Goal: Complete application form

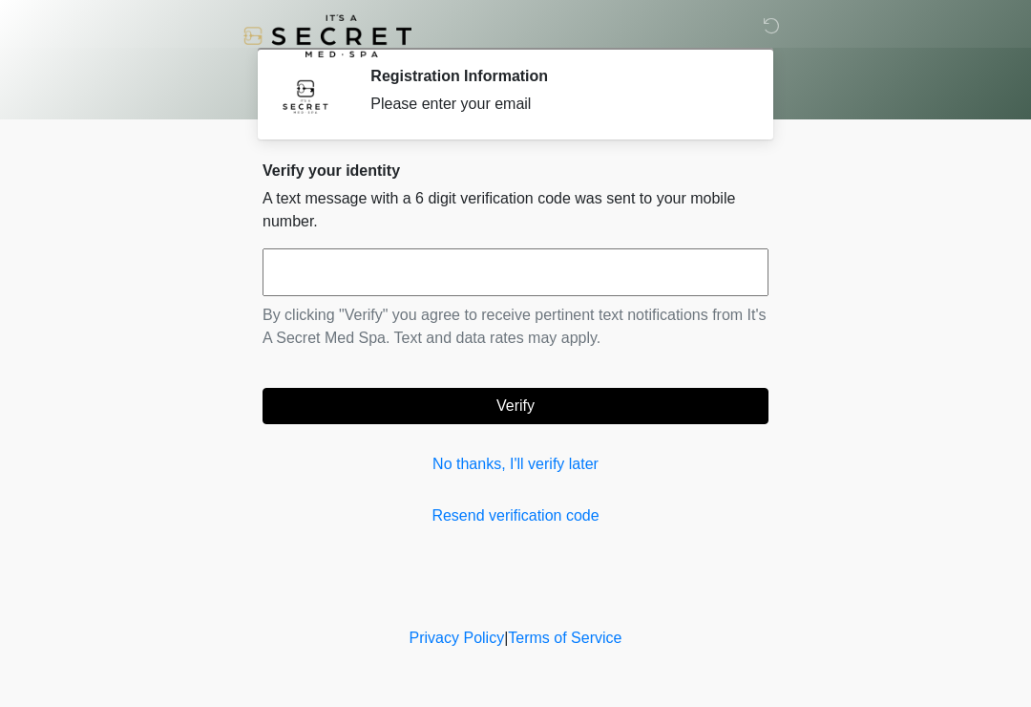
click at [458, 267] on input "text" at bounding box center [516, 272] width 506 height 48
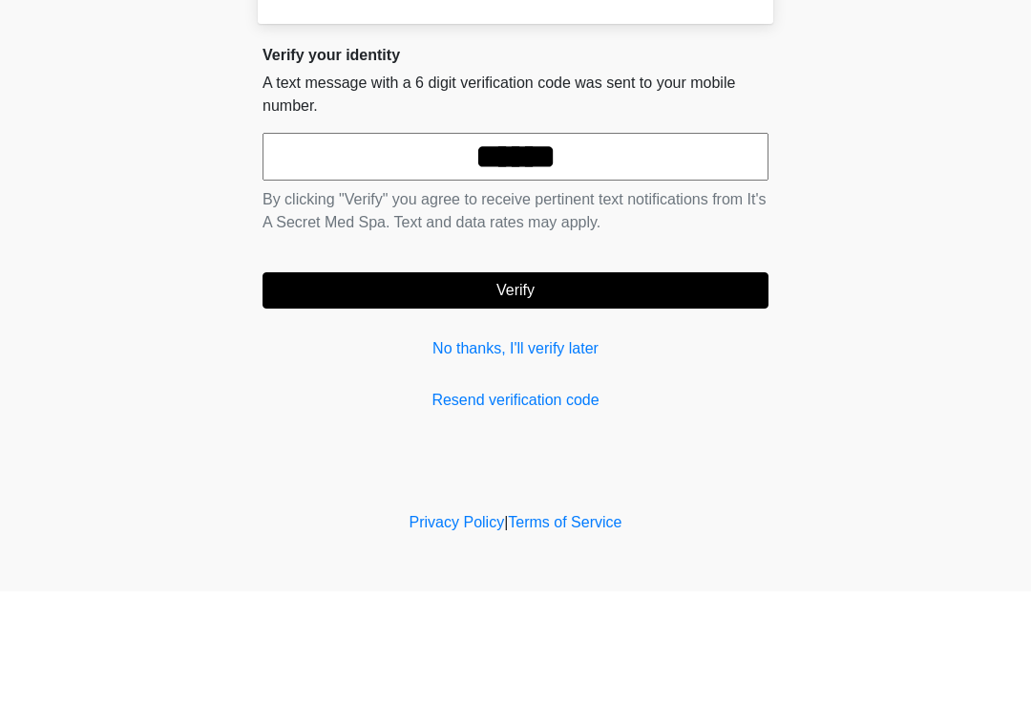
type input "******"
click at [635, 388] on button "Verify" at bounding box center [516, 406] width 506 height 36
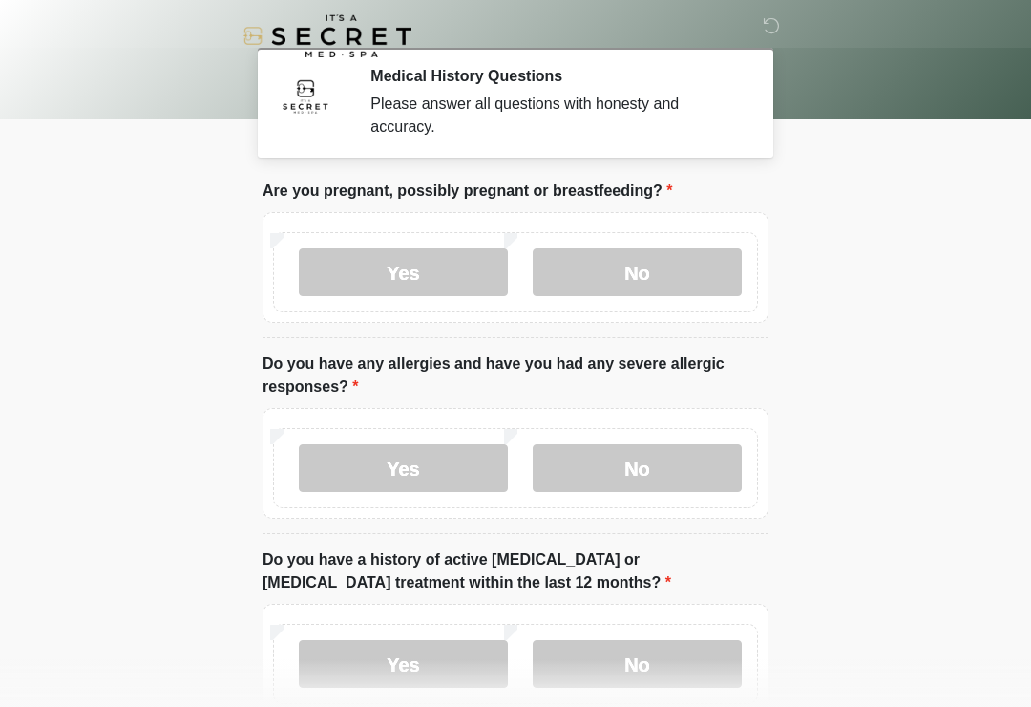
click at [658, 275] on label "No" at bounding box center [637, 272] width 209 height 48
click at [662, 477] on label "No" at bounding box center [637, 468] width 209 height 48
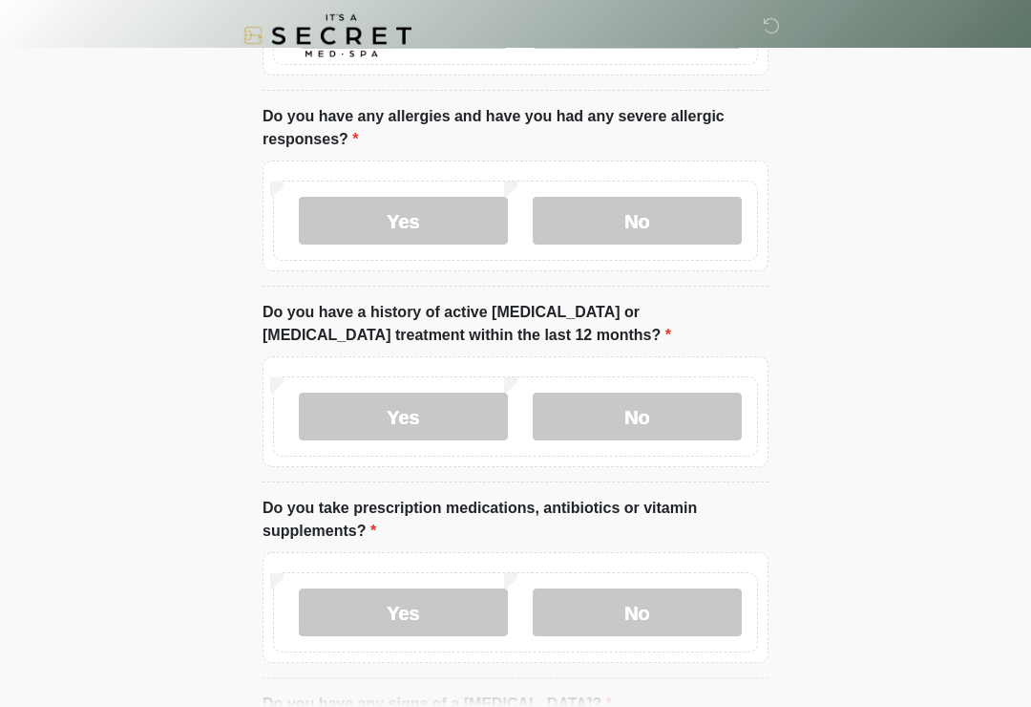
click at [679, 395] on label "No" at bounding box center [637, 417] width 209 height 48
click at [667, 614] on label "No" at bounding box center [637, 612] width 209 height 48
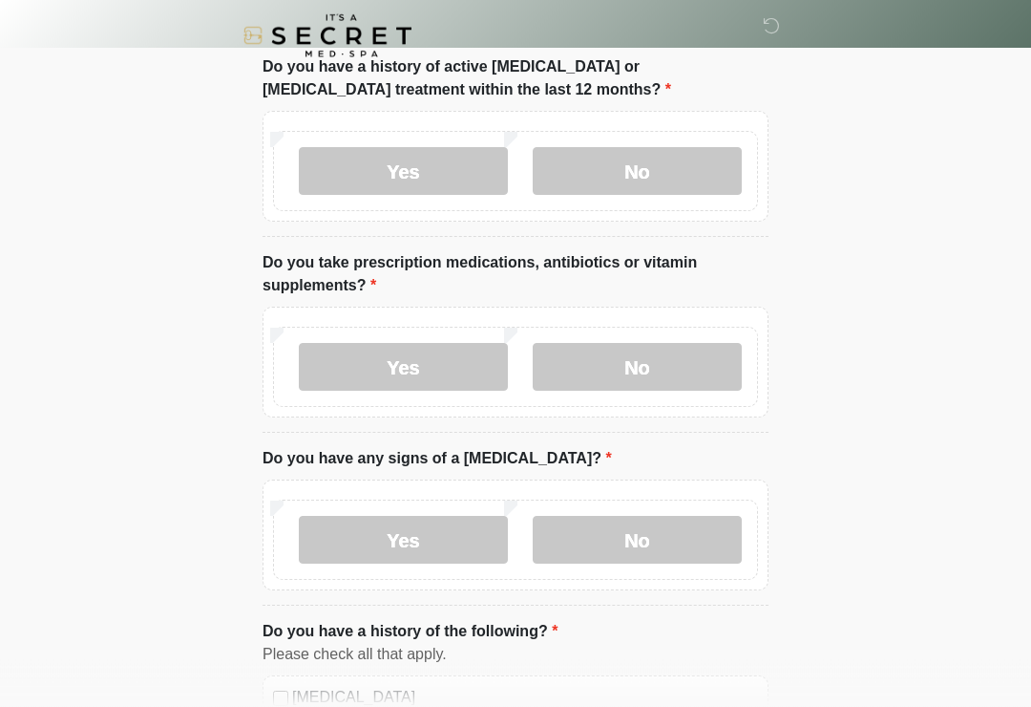
scroll to position [507, 0]
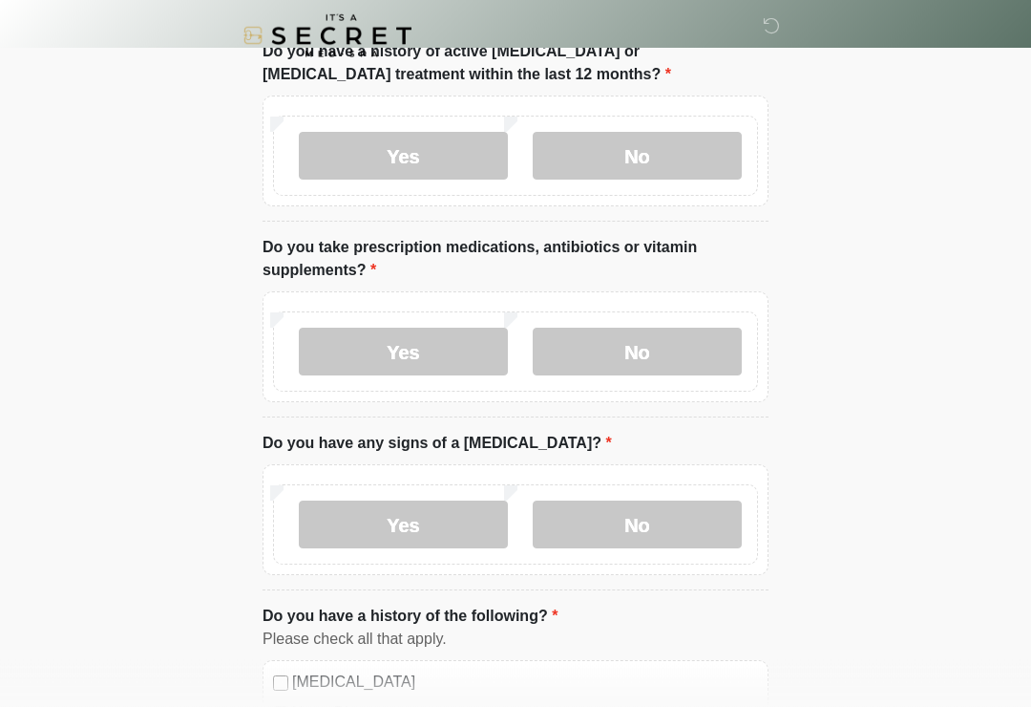
click at [418, 352] on label "Yes" at bounding box center [403, 353] width 209 height 48
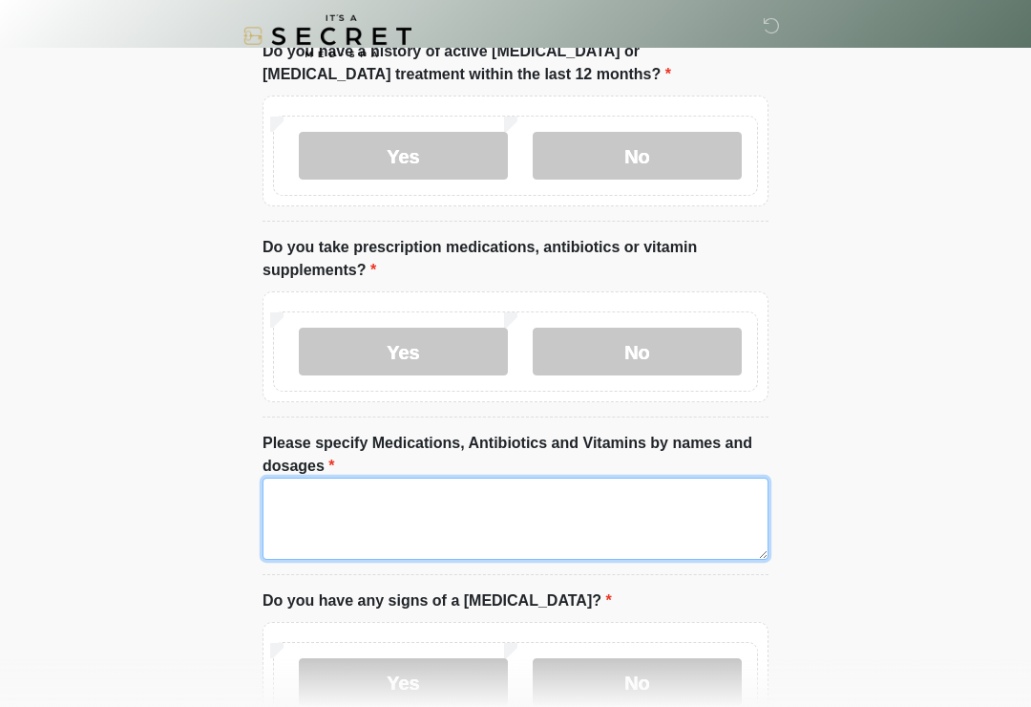
click at [443, 517] on textarea "Please specify Medications, Antibiotics and Vitamins by names and dosages" at bounding box center [516, 518] width 506 height 82
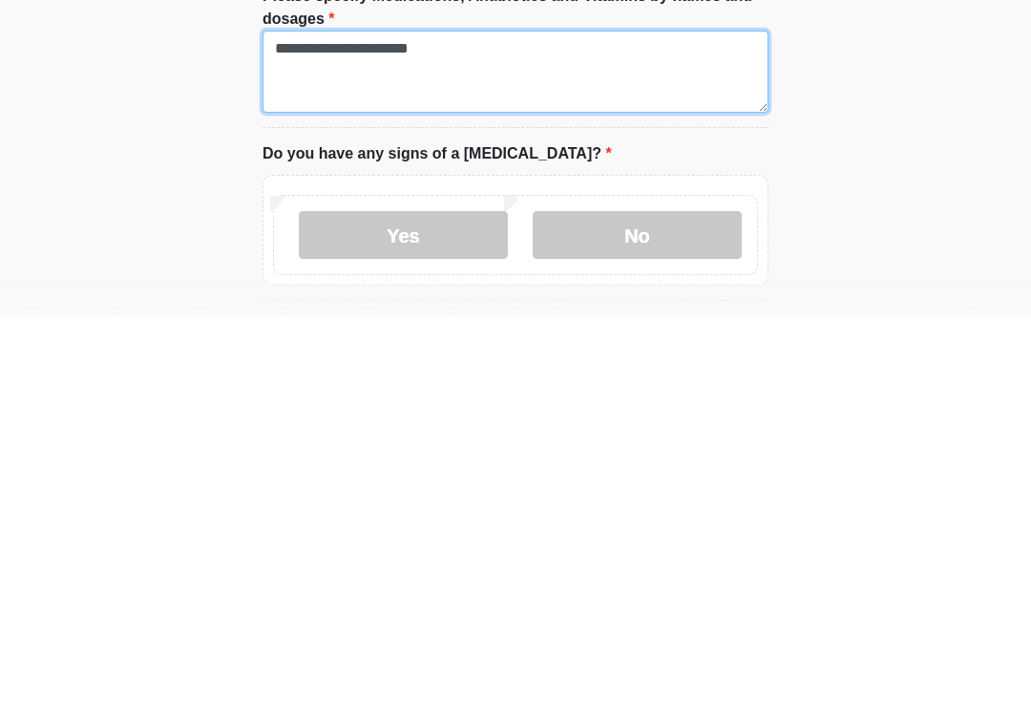
type textarea "**********"
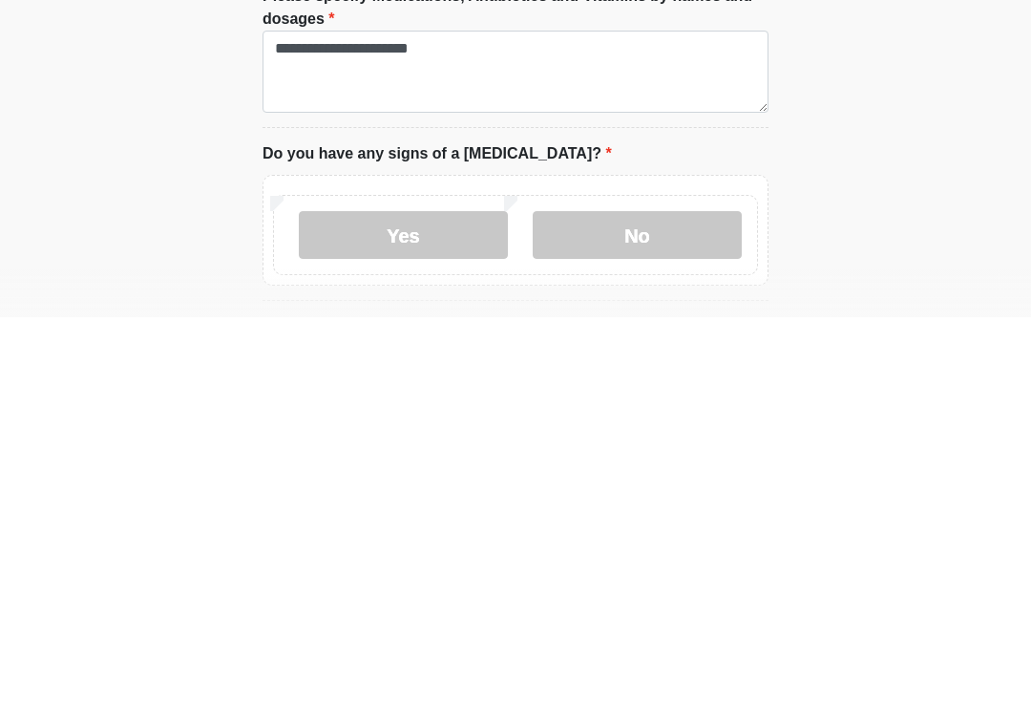
click at [672, 601] on label "No" at bounding box center [637, 625] width 209 height 48
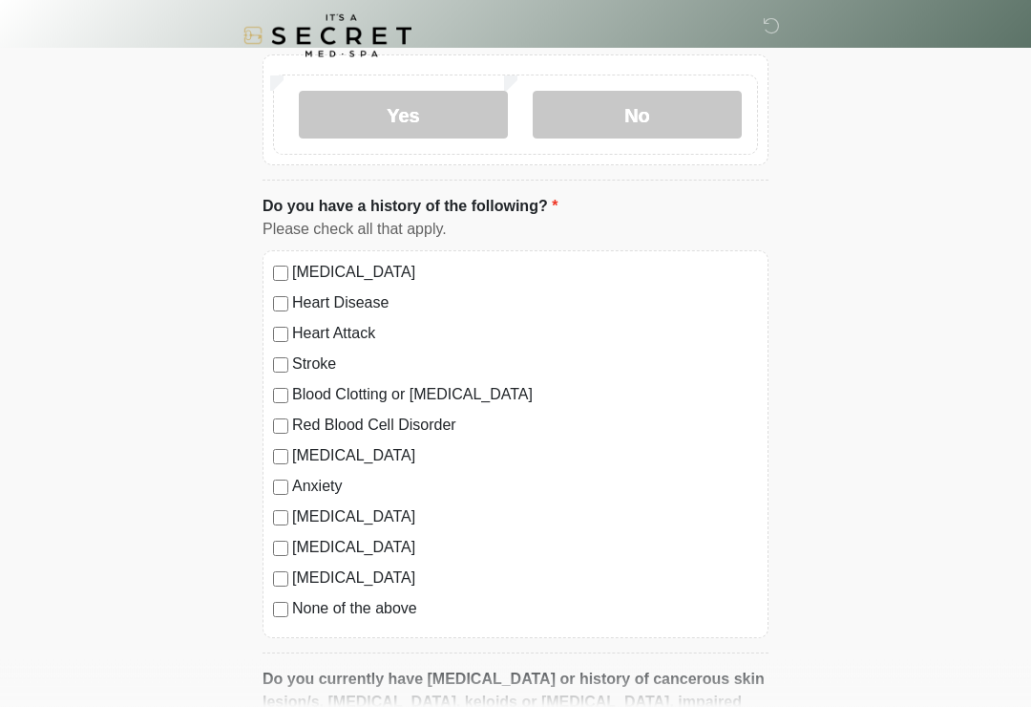
scroll to position [1075, 0]
click at [397, 611] on label "None of the above" at bounding box center [525, 608] width 466 height 23
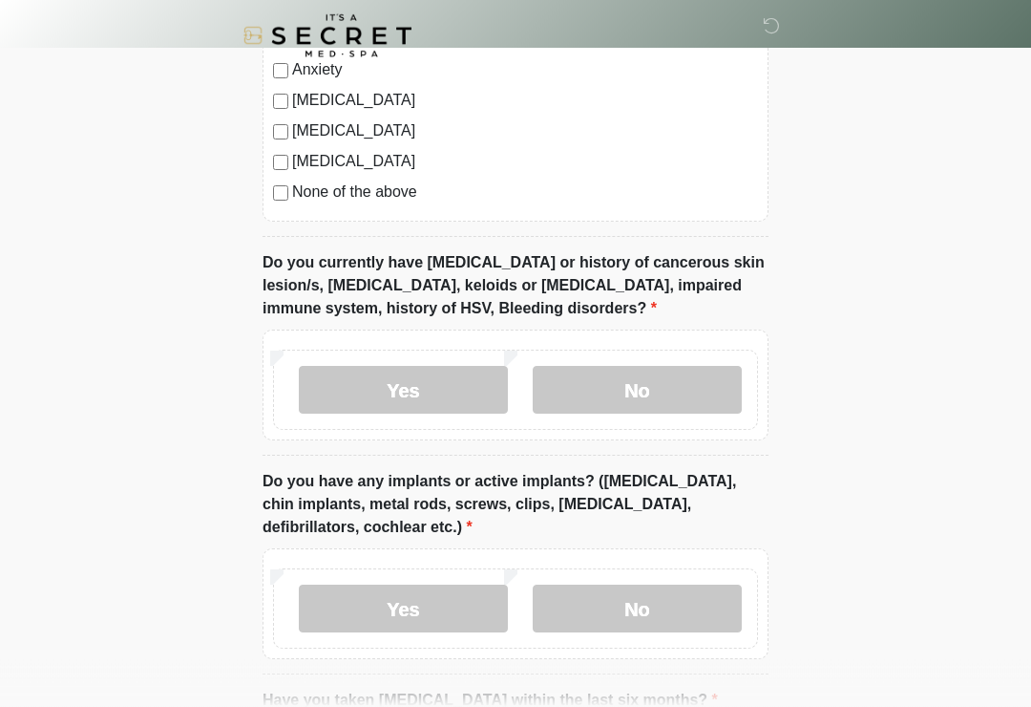
scroll to position [1489, 0]
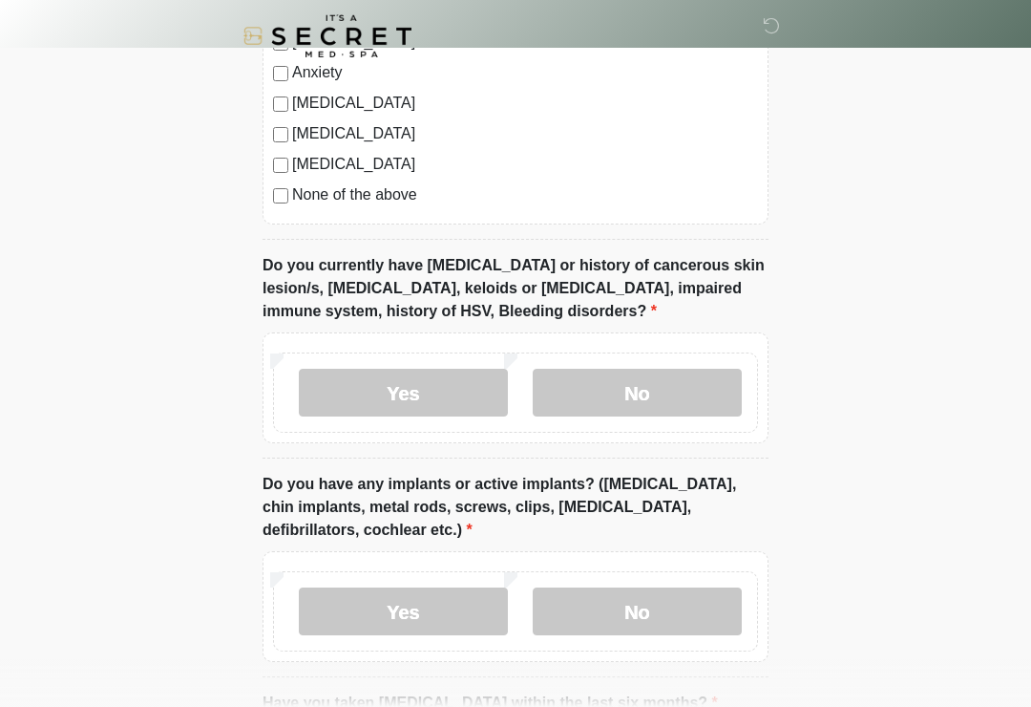
click at [696, 375] on label "No" at bounding box center [637, 393] width 209 height 48
click at [688, 614] on label "No" at bounding box center [637, 611] width 209 height 48
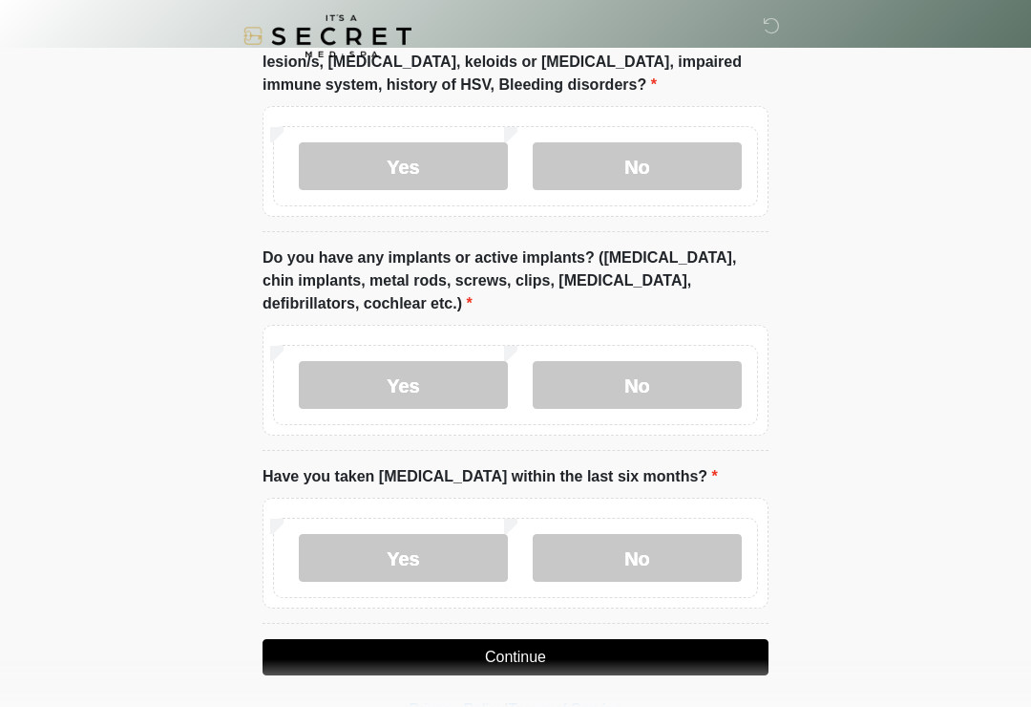
scroll to position [1752, 0]
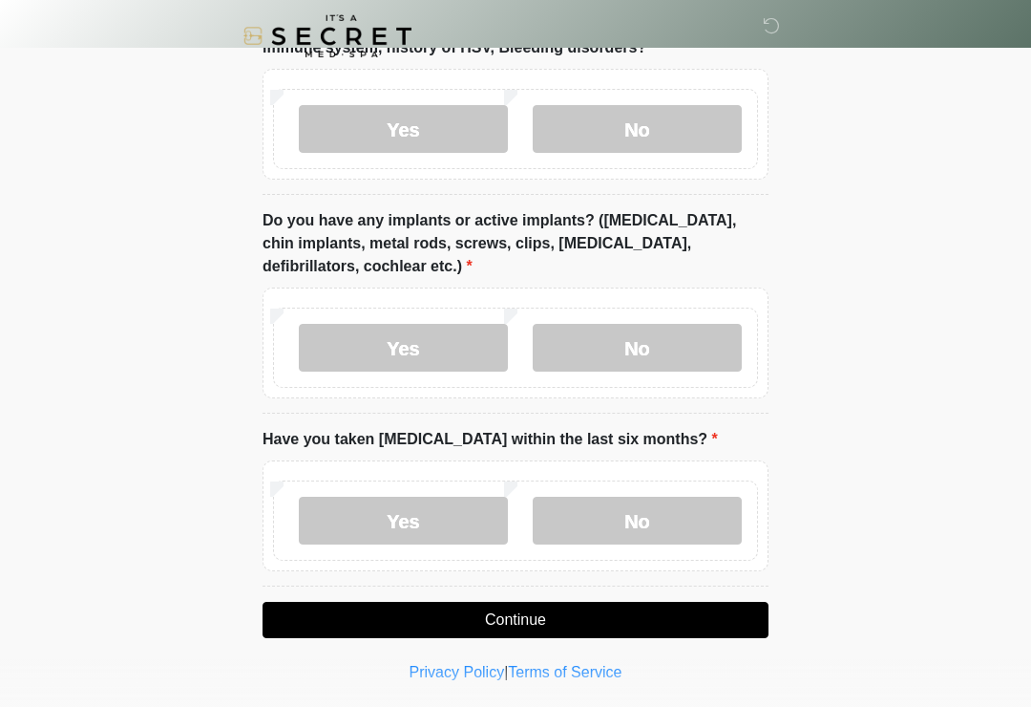
click at [445, 520] on label "Yes" at bounding box center [403, 521] width 209 height 48
click at [569, 605] on button "Continue" at bounding box center [516, 620] width 506 height 36
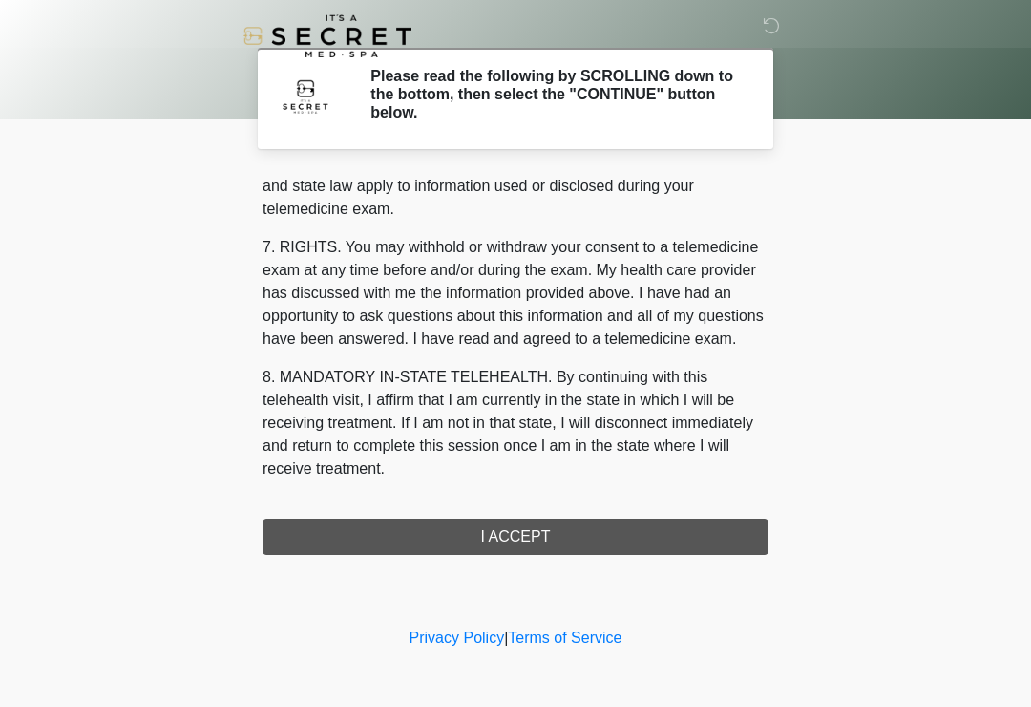
scroll to position [783, 0]
click at [584, 537] on button "I ACCEPT" at bounding box center [516, 537] width 506 height 36
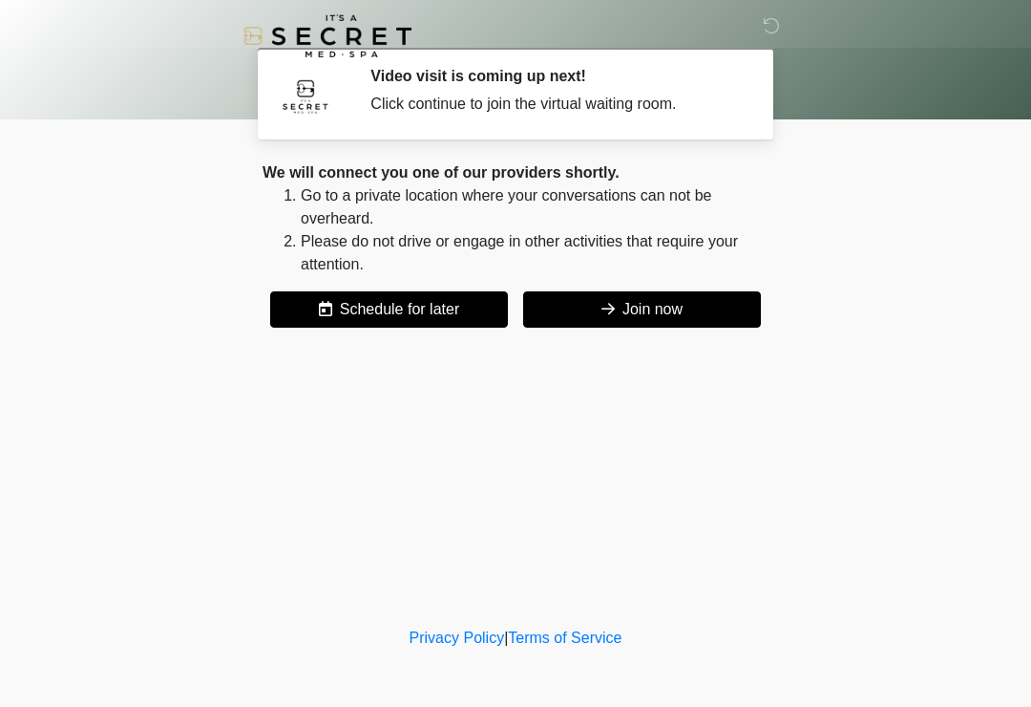
click at [701, 300] on button "Join now" at bounding box center [642, 309] width 238 height 36
